Goal: Task Accomplishment & Management: Manage account settings

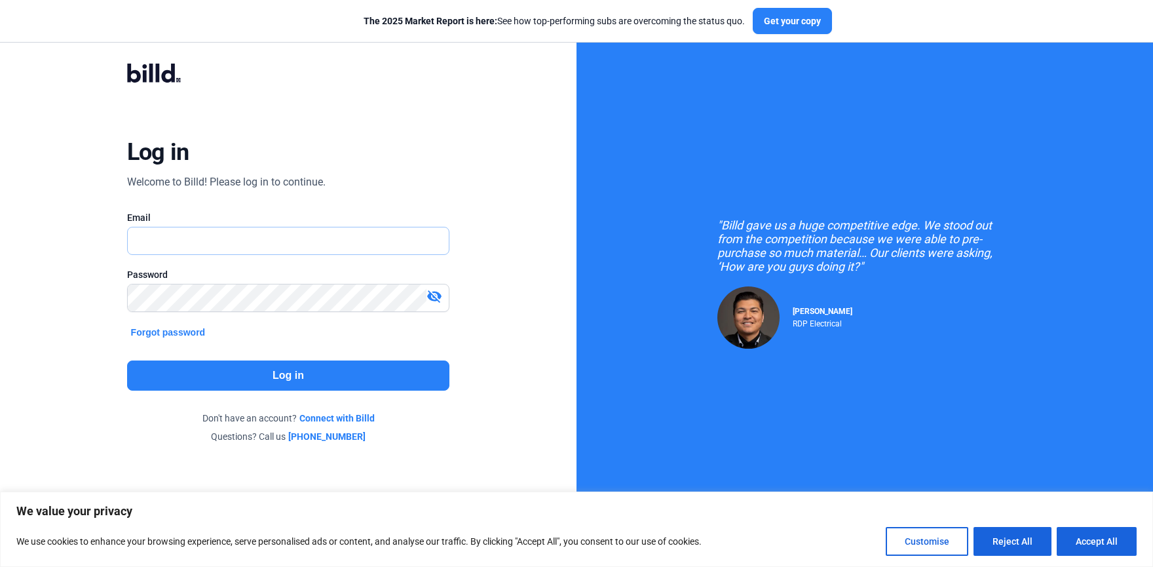
click at [390, 233] on input "text" at bounding box center [289, 240] width 322 height 27
click at [403, 372] on button "Log in" at bounding box center [288, 375] width 323 height 30
click at [382, 251] on input "gaby.[PERSON_NAME]" at bounding box center [289, 240] width 322 height 27
type input "[PERSON_NAME].[PERSON_NAME]"
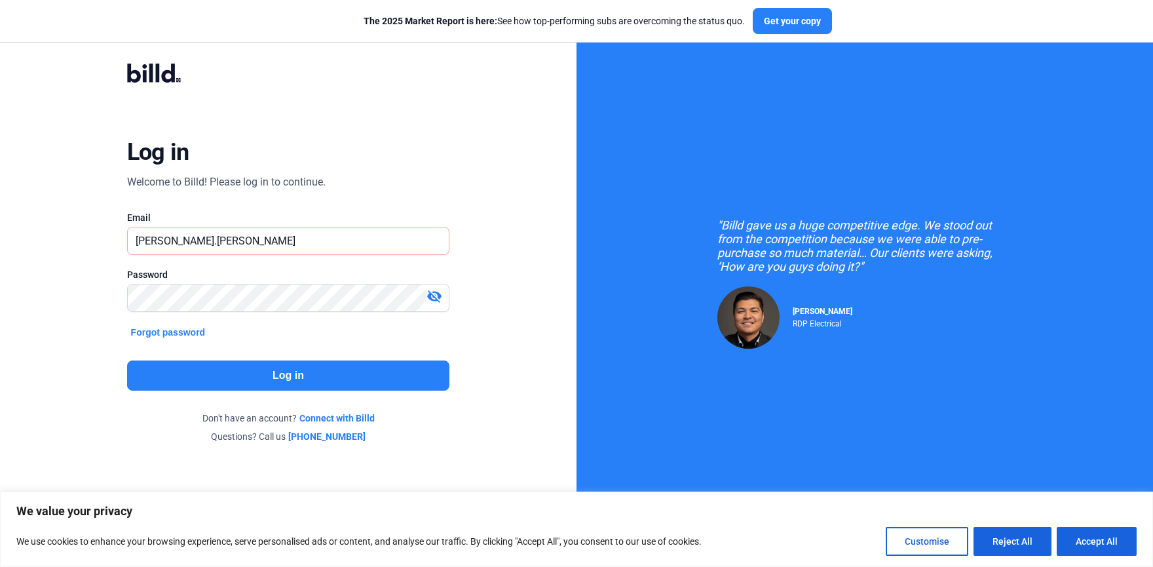
click at [375, 371] on button "Log in" at bounding box center [288, 375] width 323 height 30
click at [400, 237] on input "[PERSON_NAME].[PERSON_NAME]" at bounding box center [281, 240] width 307 height 27
click at [395, 239] on input "[PERSON_NAME].[PERSON_NAME]" at bounding box center [289, 240] width 322 height 27
click at [432, 305] on div "visibility_off" at bounding box center [437, 297] width 22 height 18
click at [388, 254] on div "[PERSON_NAME].[PERSON_NAME]" at bounding box center [288, 241] width 323 height 28
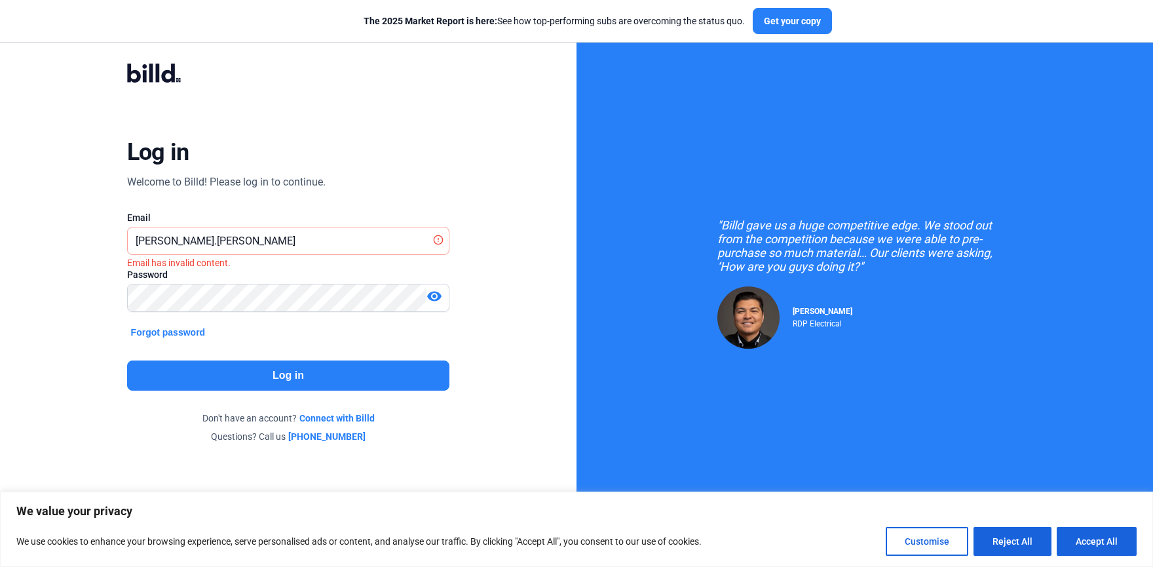
click at [388, 254] on div "[PERSON_NAME].[PERSON_NAME]" at bounding box center [288, 241] width 323 height 28
click at [386, 240] on input "[PERSON_NAME].[PERSON_NAME]" at bounding box center [289, 240] width 322 height 27
click at [415, 242] on input "[PERSON_NAME].[PERSON_NAME]" at bounding box center [289, 240] width 322 height 27
drag, startPoint x: 529, startPoint y: 212, endPoint x: 519, endPoint y: 221, distance: 13.4
click at [519, 221] on div "Log in Welcome to Billd! Please log in to continue. Email [PERSON_NAME].[PERSON…" at bounding box center [288, 253] width 577 height 506
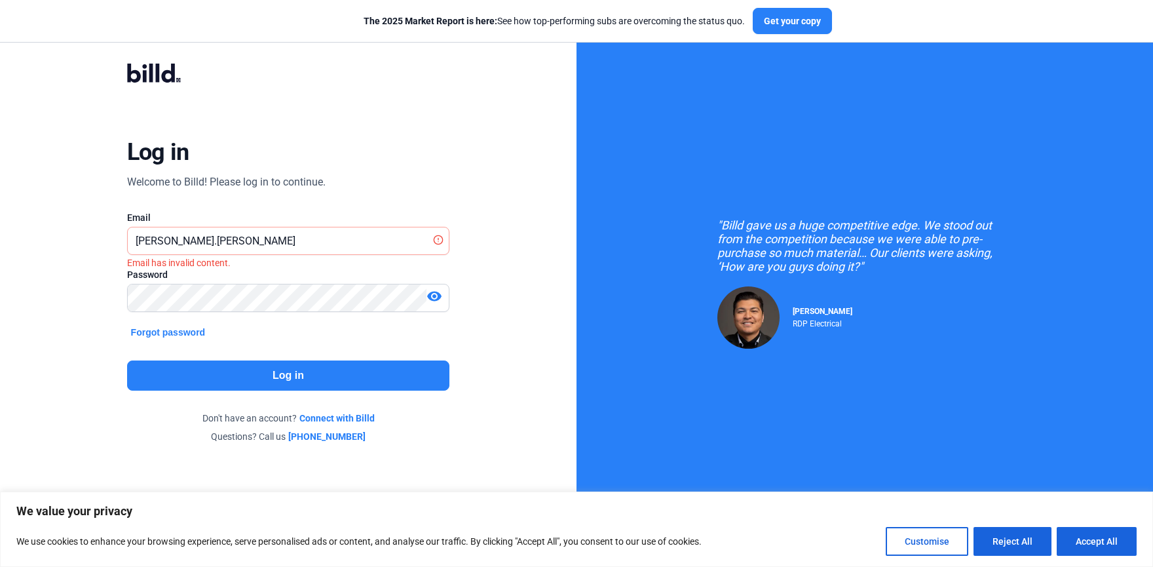
click at [435, 290] on mat-icon "visibility" at bounding box center [434, 296] width 16 height 16
